Goal: Information Seeking & Learning: Learn about a topic

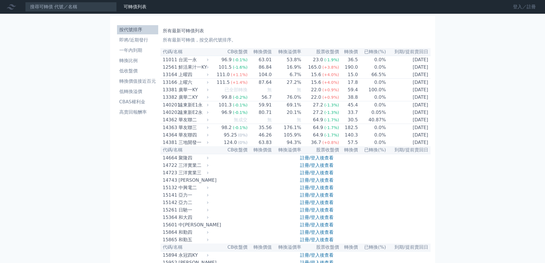
click at [510, 11] on link "登入／註冊" at bounding box center [525, 6] width 32 height 9
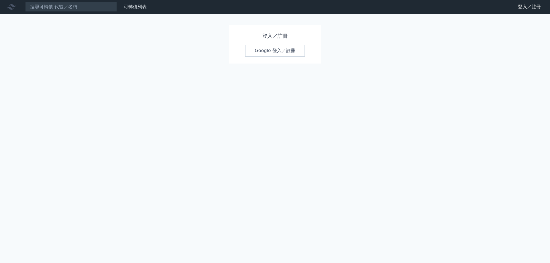
click at [303, 57] on link "Google 登入／註冊" at bounding box center [275, 51] width 60 height 12
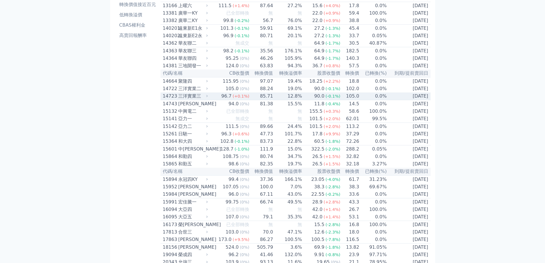
scroll to position [172, 0]
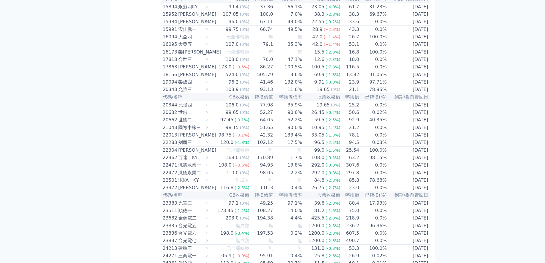
scroll to position [258, 0]
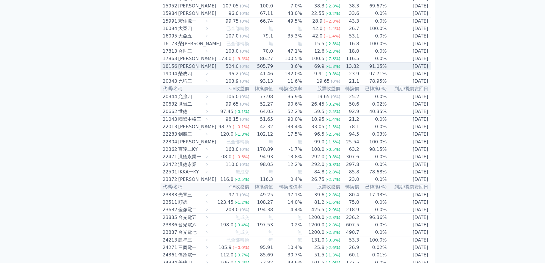
click at [259, 70] on td "505.79" at bounding box center [262, 67] width 24 height 8
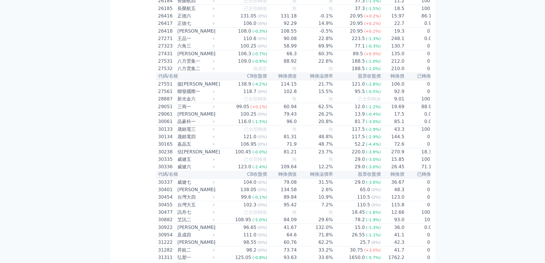
scroll to position [0, 0]
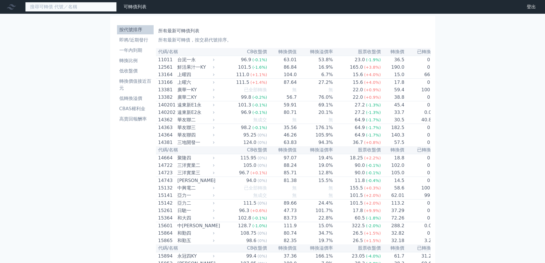
click at [95, 9] on input at bounding box center [71, 7] width 92 height 10
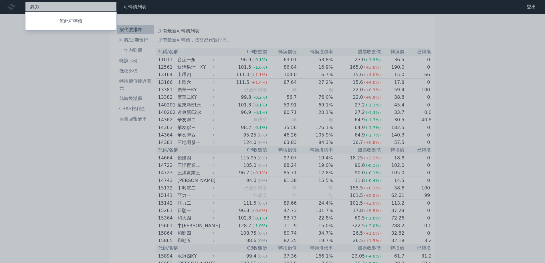
type input "氣"
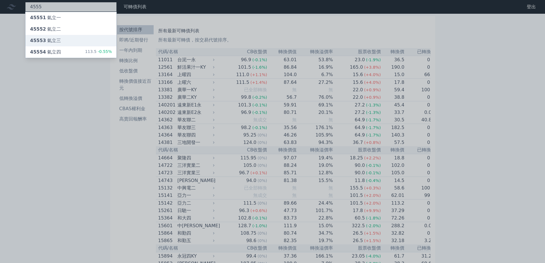
type input "4555"
click at [60, 44] on div "45553 氣立三" at bounding box center [45, 40] width 31 height 7
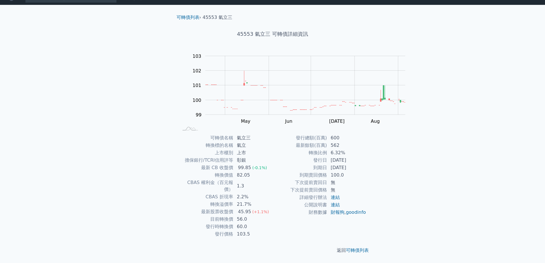
scroll to position [48, 0]
drag, startPoint x: 381, startPoint y: 152, endPoint x: 346, endPoint y: 153, distance: 35.2
click at [346, 164] on td "[DATE]" at bounding box center [346, 167] width 39 height 7
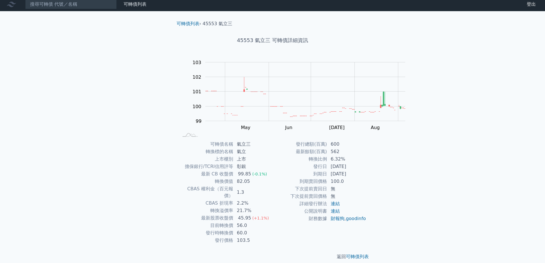
scroll to position [0, 0]
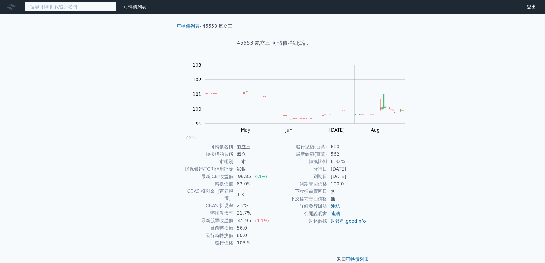
drag, startPoint x: 91, startPoint y: 13, endPoint x: 94, endPoint y: 11, distance: 3.7
click at [94, 11] on input at bounding box center [71, 7] width 92 height 10
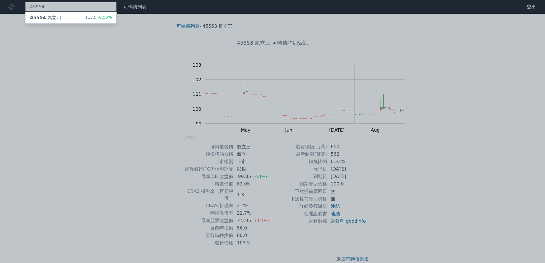
type input "45554"
click at [80, 20] on div "45554 氣立四 113.5 -0.55%" at bounding box center [70, 17] width 91 height 11
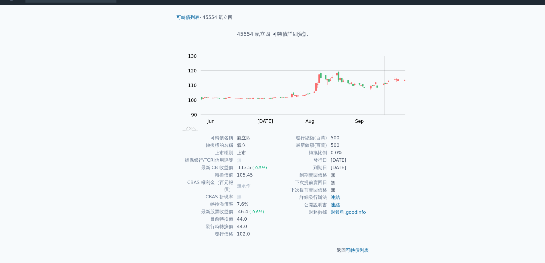
scroll to position [48, 0]
